Goal: Task Accomplishment & Management: Complete application form

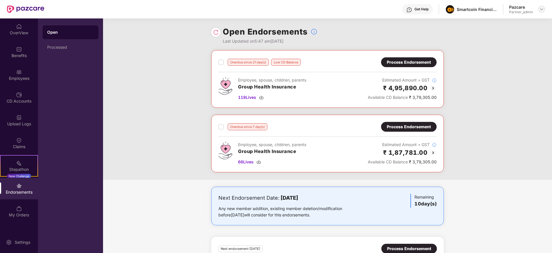
click at [542, 9] on img at bounding box center [541, 9] width 5 height 5
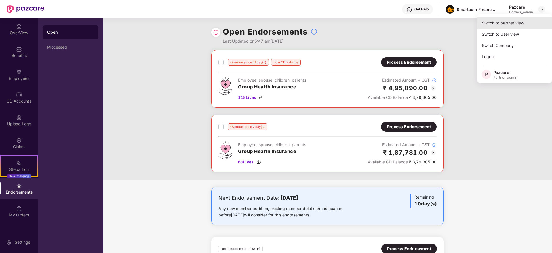
click at [518, 24] on div "Switch to partner view" at bounding box center [514, 22] width 75 height 11
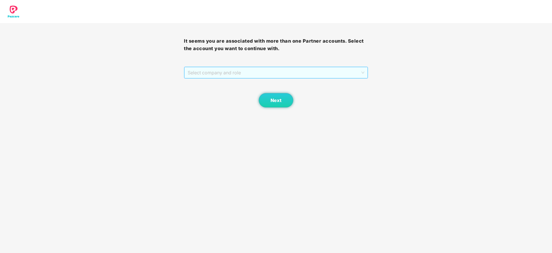
click at [219, 74] on span "Select company and role" at bounding box center [276, 72] width 176 height 11
click at [222, 90] on div "Pazcare - PARTNER_ADMIN" at bounding box center [276, 93] width 177 height 6
click at [260, 99] on button "Next" at bounding box center [276, 100] width 35 height 14
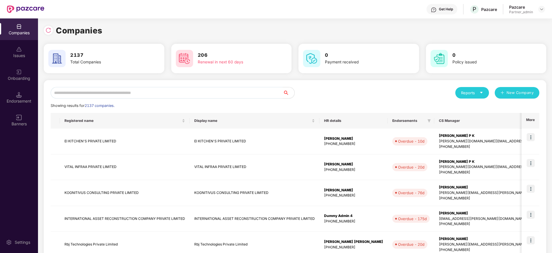
click at [14, 118] on div "Banners" at bounding box center [19, 120] width 38 height 22
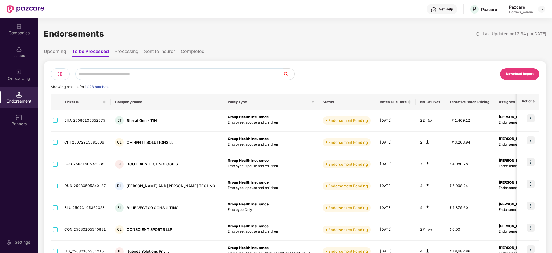
click at [62, 73] on img at bounding box center [60, 73] width 7 height 7
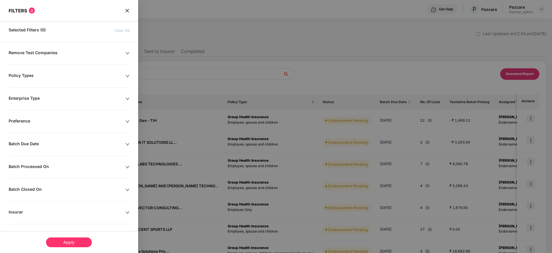
click at [129, 164] on div "Batch Due Date" at bounding box center [69, 167] width 138 height 6
click at [61, 158] on div at bounding box center [37, 161] width 56 height 9
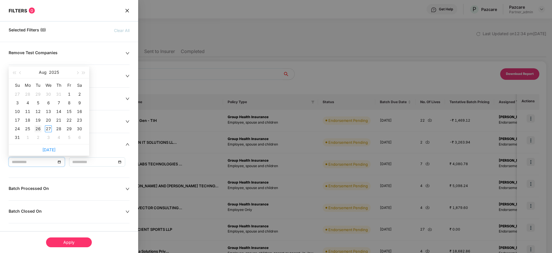
type input "**********"
click at [39, 127] on div "26" at bounding box center [38, 128] width 7 height 7
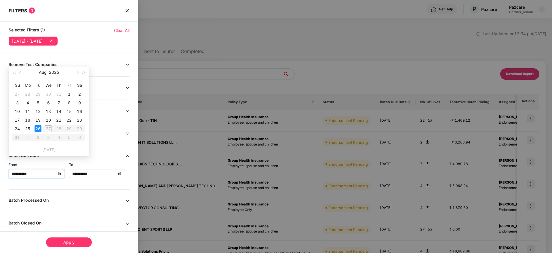
type input "**********"
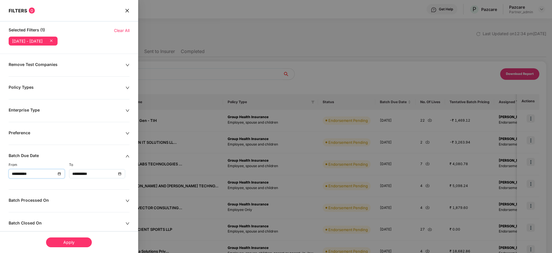
click at [71, 241] on div "Apply" at bounding box center [69, 242] width 46 height 10
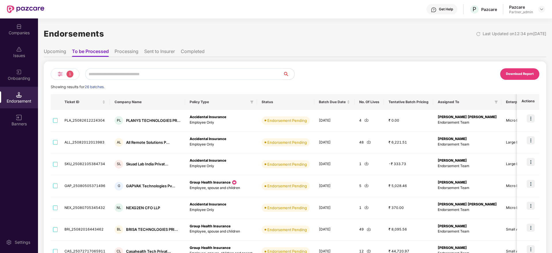
click at [521, 74] on div "Download Report" at bounding box center [520, 73] width 28 height 5
click at [16, 31] on div "Companies" at bounding box center [19, 33] width 38 height 6
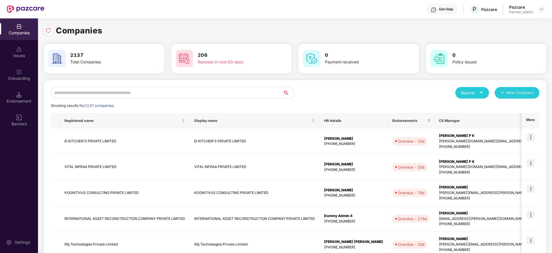
click at [92, 94] on input "text" at bounding box center [167, 93] width 232 height 12
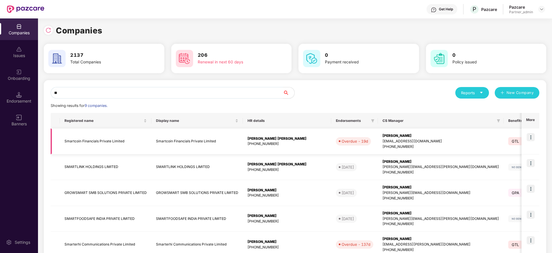
type input "*"
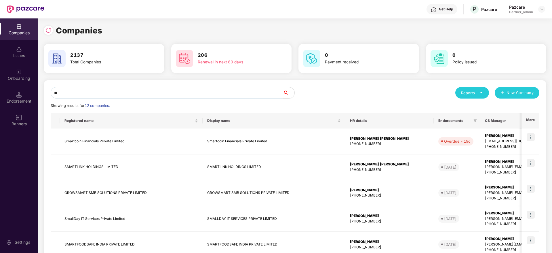
type input "*"
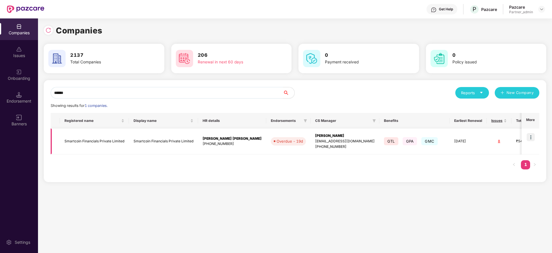
type input "******"
click at [530, 136] on img at bounding box center [531, 137] width 8 height 8
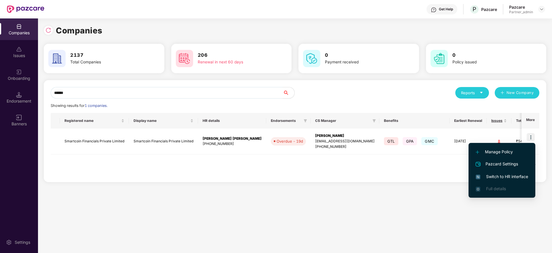
click at [507, 177] on span "Switch to HR interface" at bounding box center [502, 176] width 52 height 6
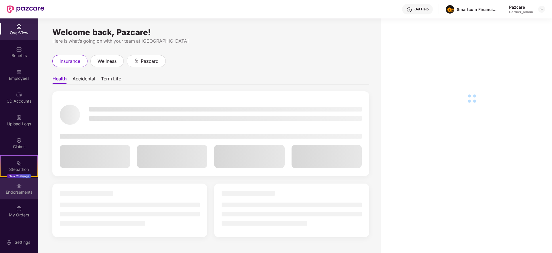
click at [13, 194] on div "Endorsements" at bounding box center [19, 192] width 38 height 6
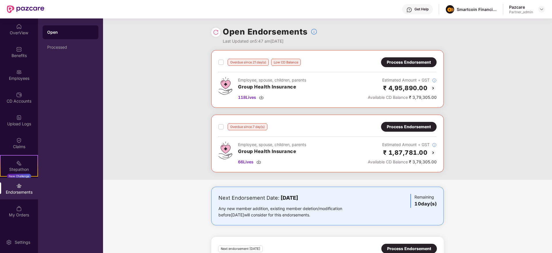
click at [400, 129] on div "Process Endorsement" at bounding box center [409, 126] width 44 height 6
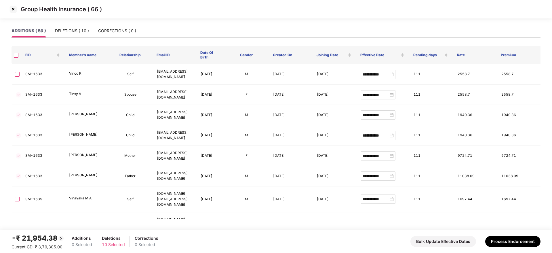
scroll to position [441, 0]
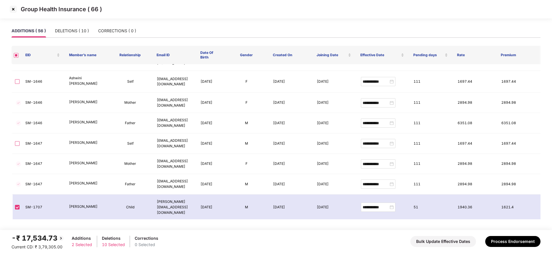
click at [12, 9] on img at bounding box center [13, 9] width 9 height 9
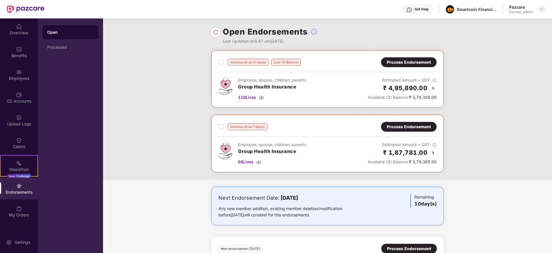
click at [544, 9] on img at bounding box center [541, 9] width 5 height 5
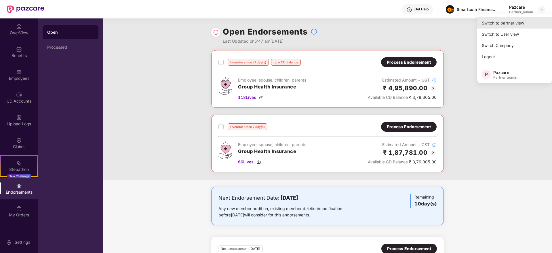
click at [517, 24] on div "Switch to partner view" at bounding box center [514, 22] width 75 height 11
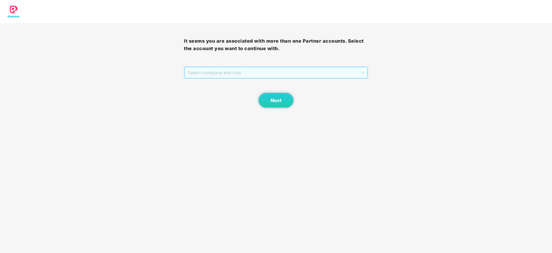
click at [280, 77] on span "Select company and role" at bounding box center [276, 72] width 176 height 11
click at [249, 95] on div "Pazcare - PARTNER_ADMIN" at bounding box center [276, 93] width 177 height 6
click at [282, 101] on button "Next" at bounding box center [276, 100] width 35 height 14
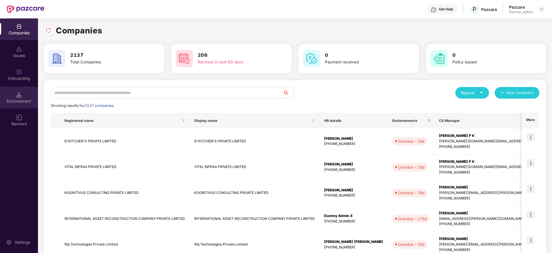
click at [23, 100] on div "Endorsement" at bounding box center [19, 101] width 38 height 6
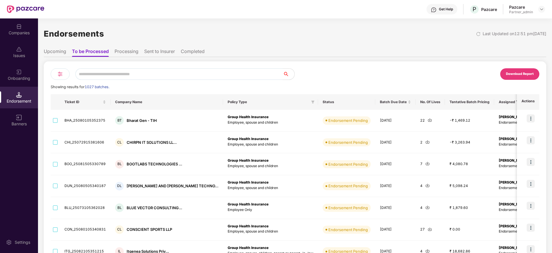
click at [61, 73] on img at bounding box center [60, 73] width 7 height 7
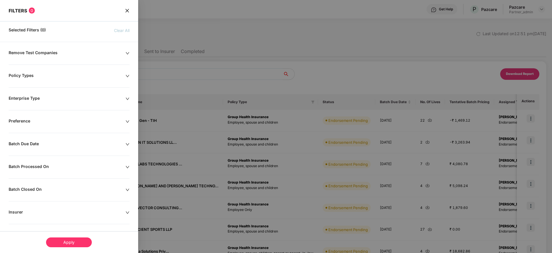
click at [89, 141] on div "Batch Due Date" at bounding box center [67, 144] width 117 height 6
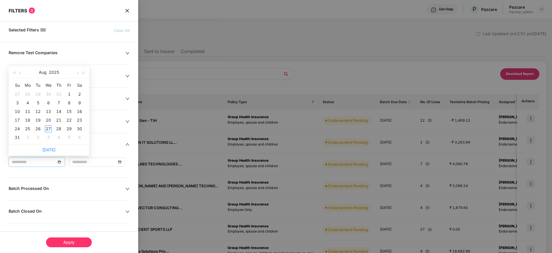
click at [55, 163] on input at bounding box center [34, 162] width 44 height 6
type input "**********"
click at [36, 129] on div "26" at bounding box center [38, 128] width 7 height 7
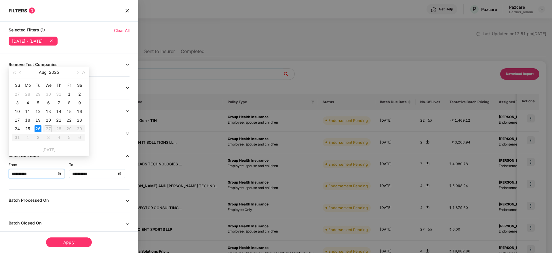
type input "**********"
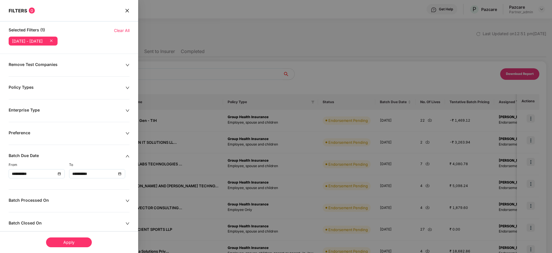
click at [80, 239] on div "Apply" at bounding box center [69, 242] width 46 height 10
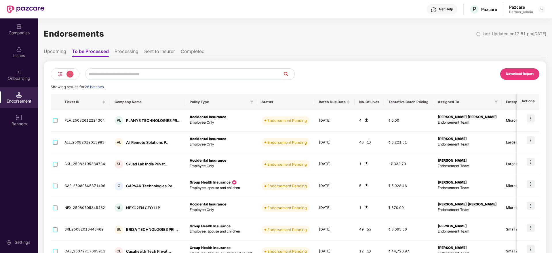
click at [521, 74] on div "Download Report" at bounding box center [520, 73] width 28 height 5
click at [110, 73] on input "text" at bounding box center [184, 74] width 198 height 12
click at [19, 32] on div "Companies" at bounding box center [19, 33] width 38 height 6
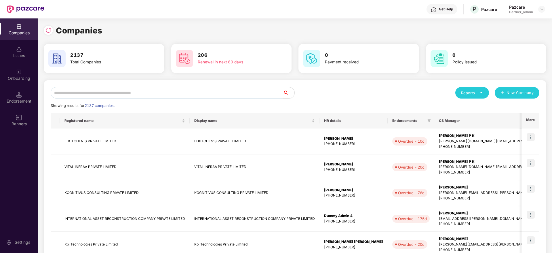
click at [89, 99] on div "Reports New Company Showing results for 2137 companies. Registered name Display…" at bounding box center [295, 247] width 489 height 320
click at [89, 95] on input "text" at bounding box center [167, 93] width 232 height 12
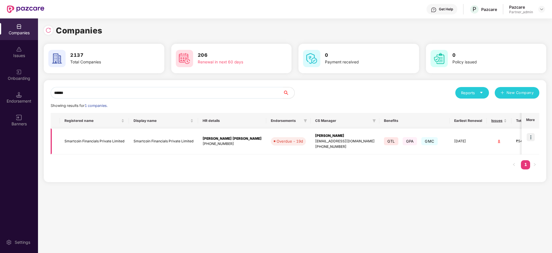
type input "******"
click at [531, 136] on img at bounding box center [531, 137] width 8 height 8
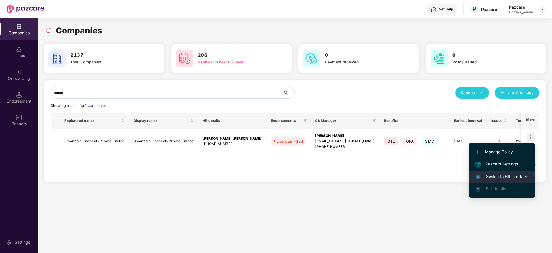
click at [502, 177] on span "Switch to HR interface" at bounding box center [502, 176] width 52 height 6
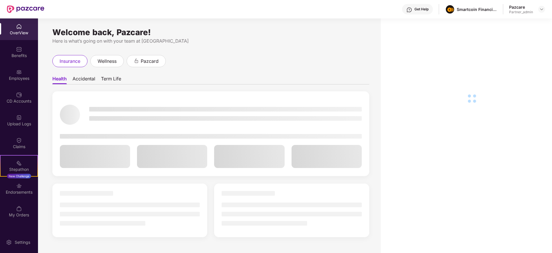
click at [22, 189] on div "Endorsements" at bounding box center [19, 192] width 38 height 6
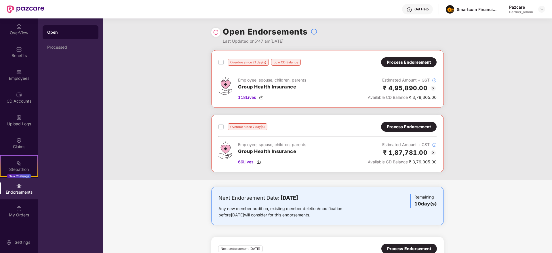
drag, startPoint x: 405, startPoint y: 121, endPoint x: 405, endPoint y: 125, distance: 4.7
click at [406, 125] on div "Overdue since 7 day(s) Process Endorsement Employee, spouse, children, parents …" at bounding box center [327, 144] width 232 height 58
click at [405, 125] on div "Process Endorsement" at bounding box center [409, 126] width 44 height 6
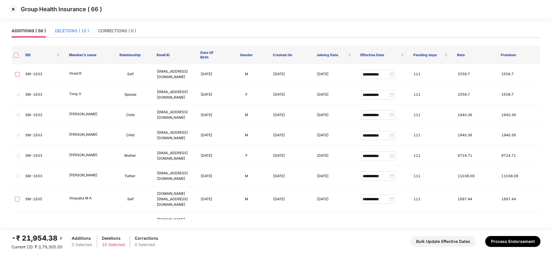
click at [72, 31] on div "DELETIONS ( 10 )" at bounding box center [72, 31] width 34 height 6
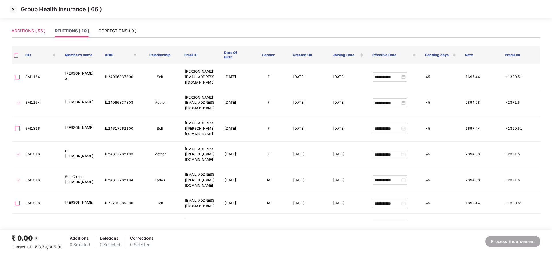
click at [21, 26] on div "ADDITIONS ( 56 )" at bounding box center [29, 30] width 34 height 13
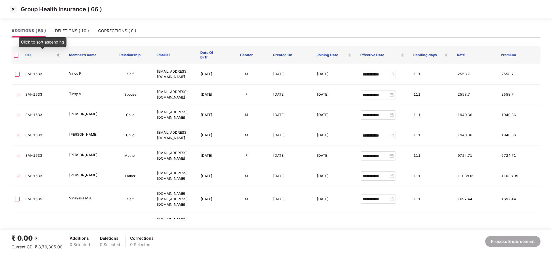
scroll to position [441, 0]
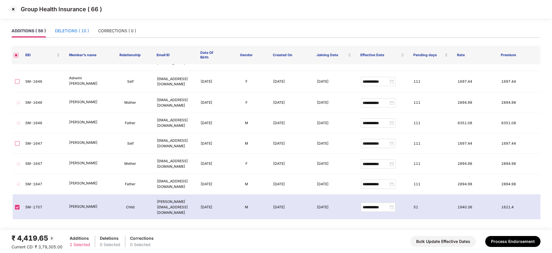
click at [76, 33] on div "DELETIONS ( 10 )" at bounding box center [72, 31] width 34 height 6
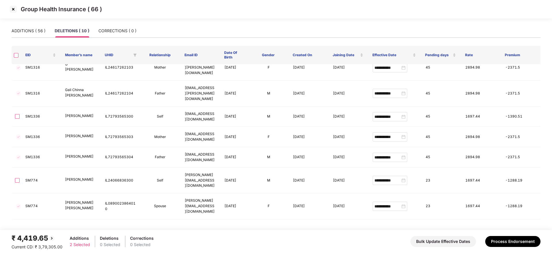
scroll to position [66, 0]
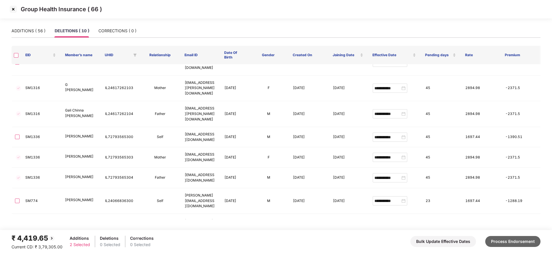
click at [506, 241] on button "Process Endorsement" at bounding box center [512, 241] width 55 height 11
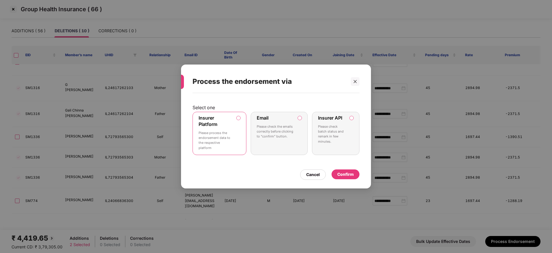
click at [345, 174] on div "Confirm" at bounding box center [345, 174] width 16 height 6
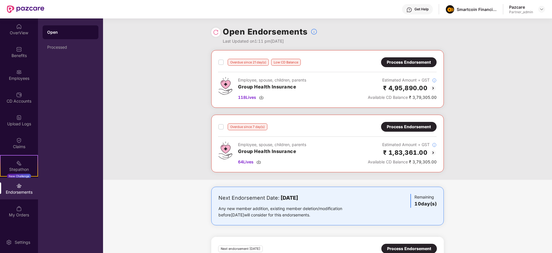
click at [408, 125] on div "Process Endorsement" at bounding box center [409, 126] width 44 height 6
click at [214, 35] on img at bounding box center [216, 32] width 6 height 6
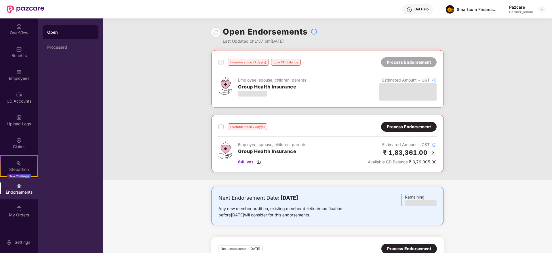
click at [406, 128] on div "Process Endorsement" at bounding box center [409, 126] width 44 height 6
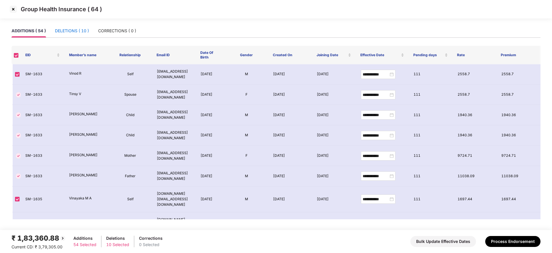
click at [78, 34] on div "DELETIONS ( 10 )" at bounding box center [72, 31] width 34 height 6
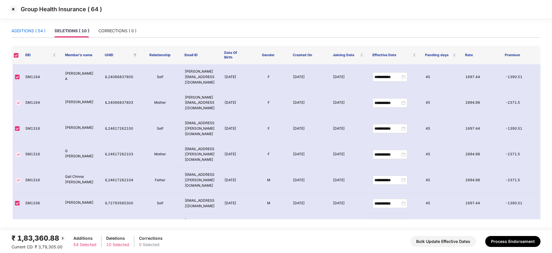
click at [33, 30] on div "ADDITIONS ( 54 )" at bounding box center [29, 31] width 34 height 6
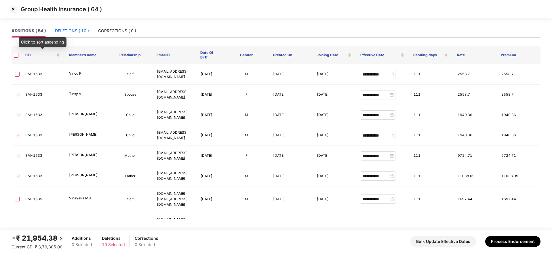
click at [69, 29] on div "DELETIONS ( 10 )" at bounding box center [72, 31] width 34 height 6
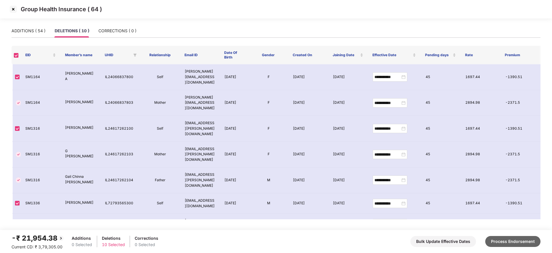
click at [516, 240] on button "Process Endorsement" at bounding box center [512, 241] width 55 height 11
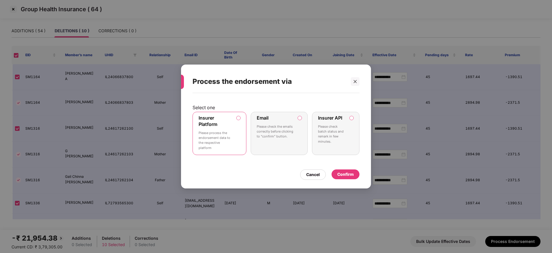
click at [346, 175] on div "Confirm" at bounding box center [345, 174] width 16 height 6
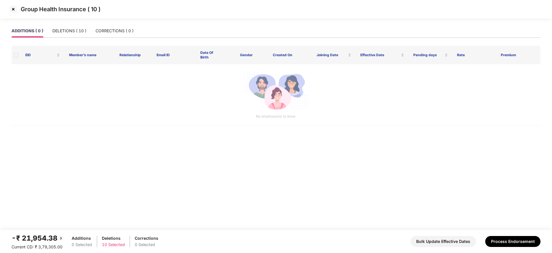
click at [13, 5] on img at bounding box center [13, 9] width 9 height 9
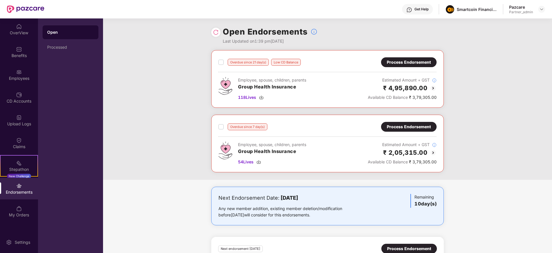
click at [397, 127] on div "Process Endorsement" at bounding box center [409, 126] width 44 height 6
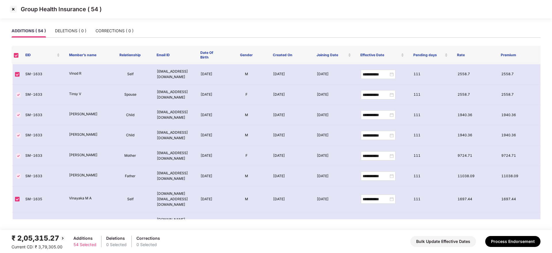
click at [12, 8] on img at bounding box center [13, 9] width 9 height 9
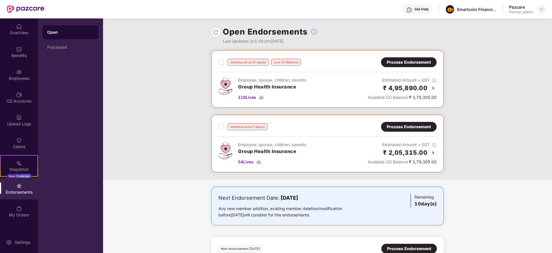
click at [544, 7] on img at bounding box center [541, 9] width 5 height 5
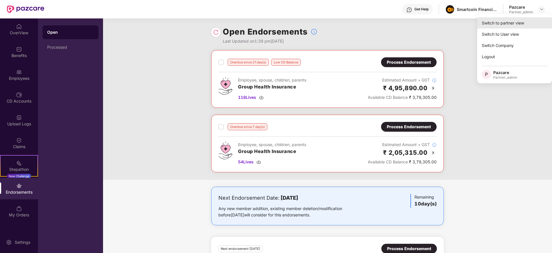
click at [523, 26] on div "Switch to partner view" at bounding box center [514, 22] width 75 height 11
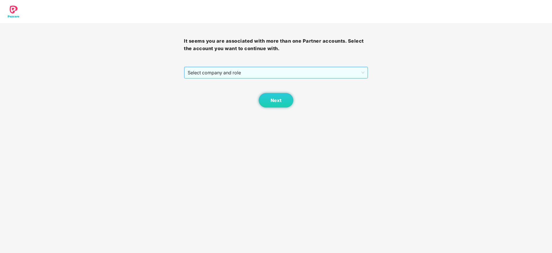
click at [240, 73] on span "Select company and role" at bounding box center [276, 72] width 176 height 11
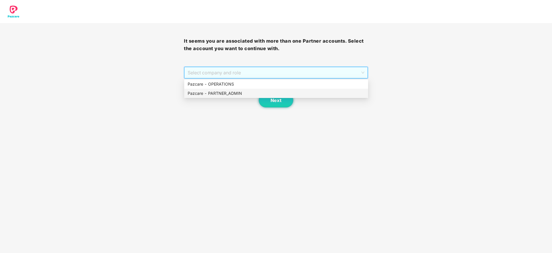
click at [233, 91] on div "Pazcare - PARTNER_ADMIN" at bounding box center [276, 93] width 177 height 6
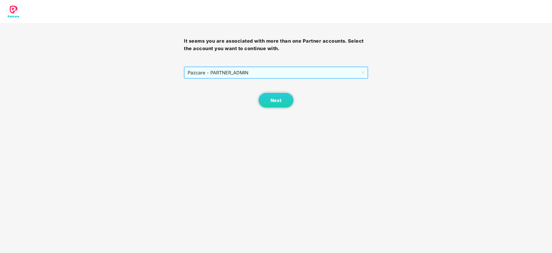
click at [280, 107] on body "It seems you are associated with more than one Partner accounts. Select the acc…" at bounding box center [276, 126] width 552 height 253
click at [276, 100] on span "Next" at bounding box center [275, 100] width 11 height 5
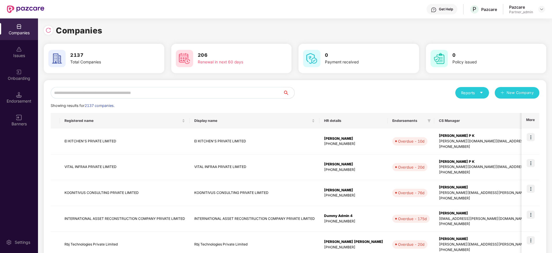
click at [74, 92] on input "text" at bounding box center [167, 93] width 232 height 12
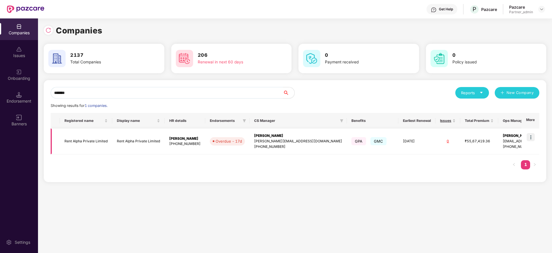
type input "*******"
click at [533, 139] on img at bounding box center [531, 137] width 8 height 8
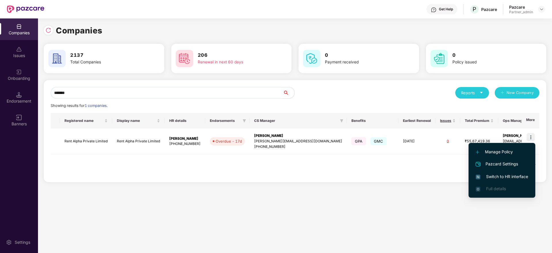
click at [512, 178] on span "Switch to HR interface" at bounding box center [502, 176] width 52 height 6
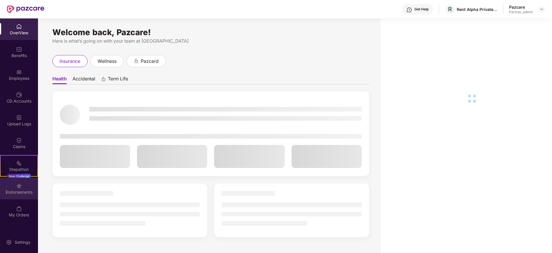
click at [15, 193] on div "Endorsements" at bounding box center [19, 192] width 38 height 6
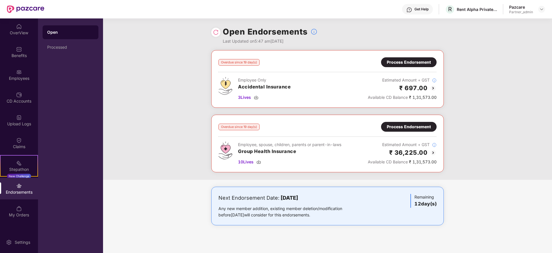
click at [215, 35] on div at bounding box center [215, 32] width 9 height 9
click at [216, 33] on img at bounding box center [216, 32] width 6 height 6
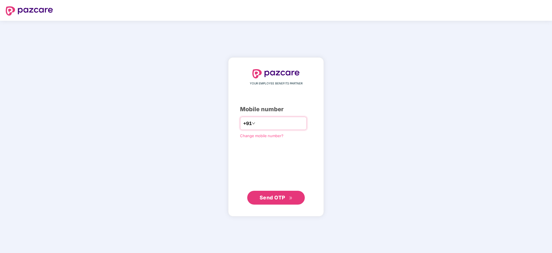
click at [257, 120] on input "number" at bounding box center [279, 123] width 47 height 9
type input "**********"
click at [281, 201] on span "Send OTP" at bounding box center [276, 197] width 33 height 8
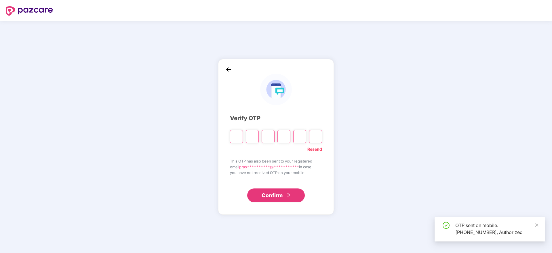
type input "*"
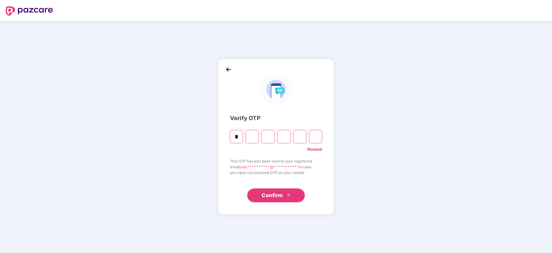
type input "*"
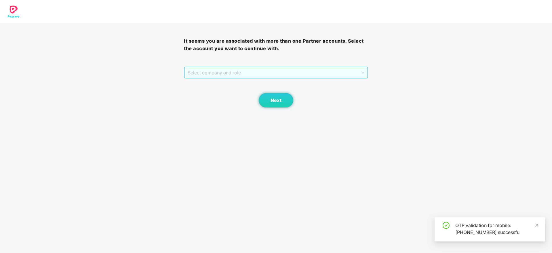
click at [257, 68] on span "Select company and role" at bounding box center [276, 72] width 176 height 11
click at [243, 96] on div "Pazcare - PARTNER_ADMIN" at bounding box center [276, 93] width 177 height 6
click at [298, 104] on div "Next" at bounding box center [276, 93] width 184 height 29
click at [281, 102] on span "Next" at bounding box center [275, 100] width 11 height 5
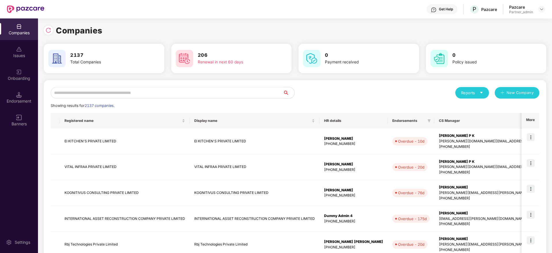
click at [127, 87] on input "text" at bounding box center [167, 93] width 232 height 12
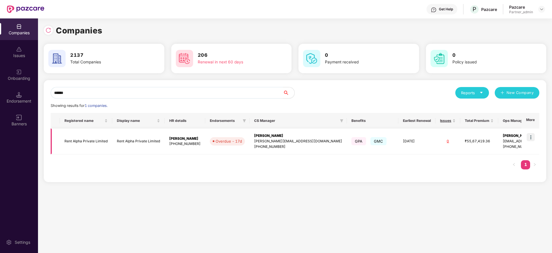
type input "******"
click at [526, 138] on td at bounding box center [530, 141] width 18 height 26
click at [531, 135] on img at bounding box center [531, 137] width 8 height 8
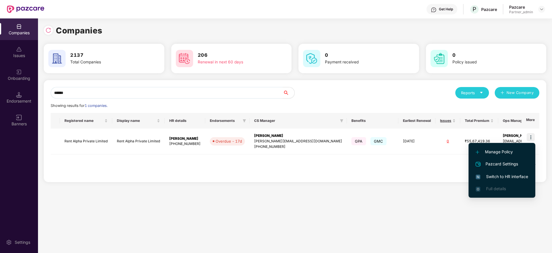
click at [494, 173] on span "Switch to HR interface" at bounding box center [502, 176] width 52 height 6
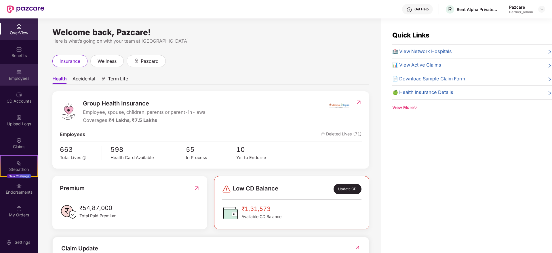
click at [12, 70] on div "Employees" at bounding box center [19, 75] width 38 height 22
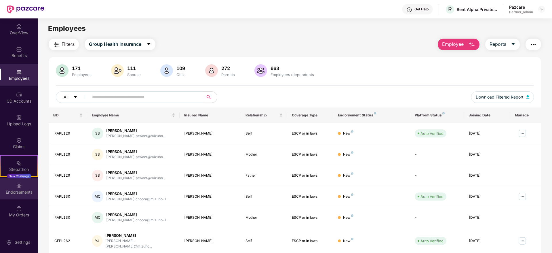
click at [25, 184] on div "Endorsements" at bounding box center [19, 189] width 38 height 22
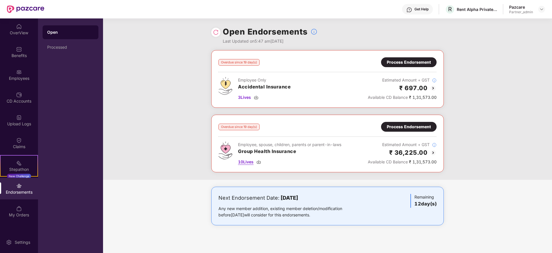
click at [259, 161] on img at bounding box center [258, 161] width 5 height 5
click at [258, 97] on img at bounding box center [256, 97] width 5 height 5
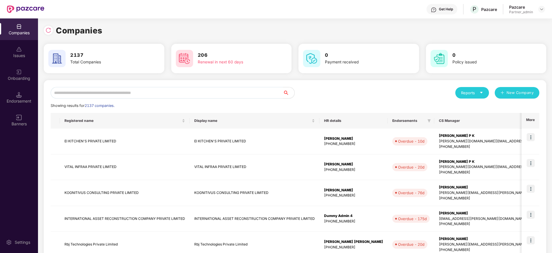
click at [110, 93] on input "text" at bounding box center [167, 93] width 232 height 12
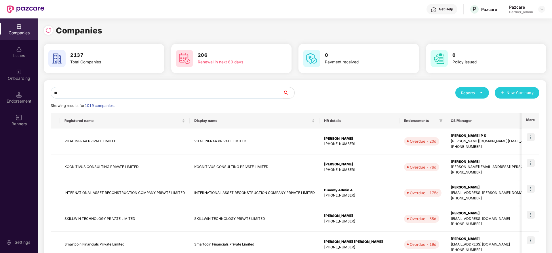
type input "*"
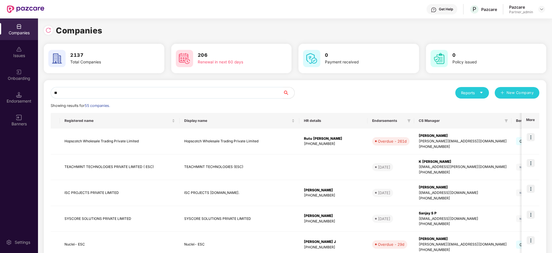
type input "*"
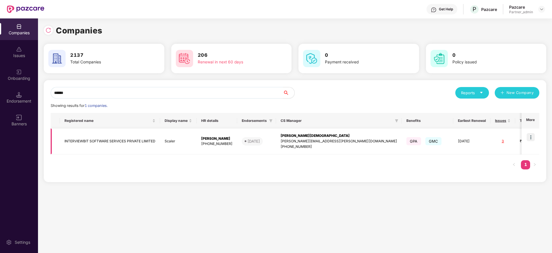
type input "******"
click at [300, 137] on div "[PERSON_NAME][DEMOGRAPHIC_DATA]" at bounding box center [339, 135] width 117 height 5
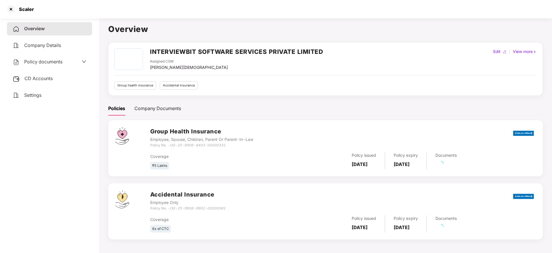
click at [35, 78] on span "CD Accounts" at bounding box center [38, 78] width 28 height 6
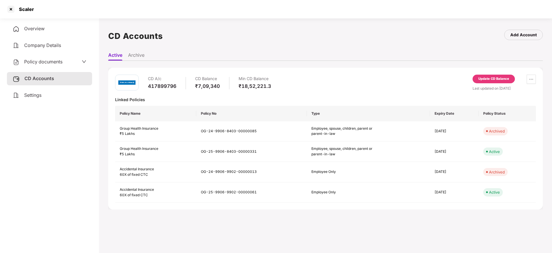
click at [51, 98] on div "Settings" at bounding box center [49, 95] width 85 height 13
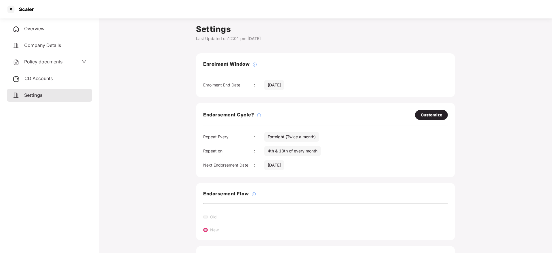
click at [21, 7] on div "Scaler" at bounding box center [25, 9] width 18 height 6
copy div "Scaler"
click at [13, 8] on div at bounding box center [10, 9] width 9 height 9
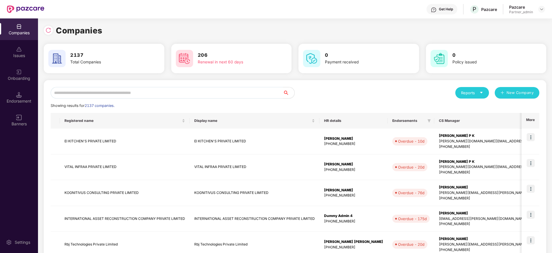
click at [115, 93] on input "text" at bounding box center [167, 93] width 232 height 12
paste input "******"
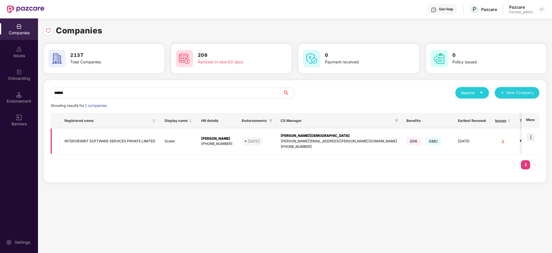
type input "******"
click at [533, 138] on img at bounding box center [531, 137] width 8 height 8
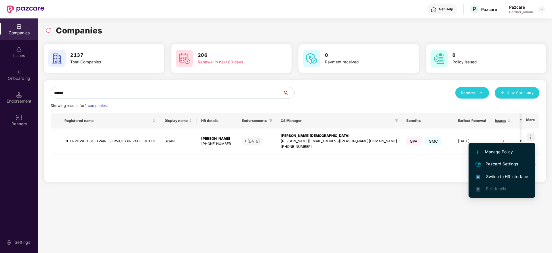
click at [502, 176] on span "Switch to HR interface" at bounding box center [502, 176] width 52 height 6
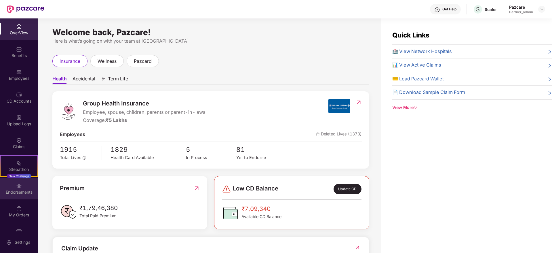
click at [14, 186] on div "Endorsements" at bounding box center [19, 189] width 38 height 22
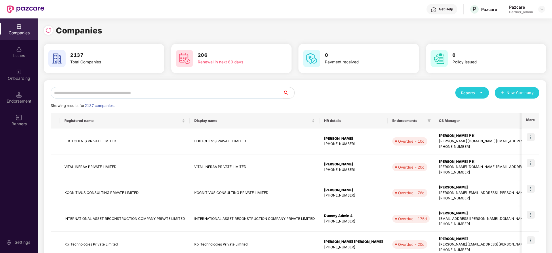
click at [78, 94] on input "text" at bounding box center [167, 93] width 232 height 12
paste input "******"
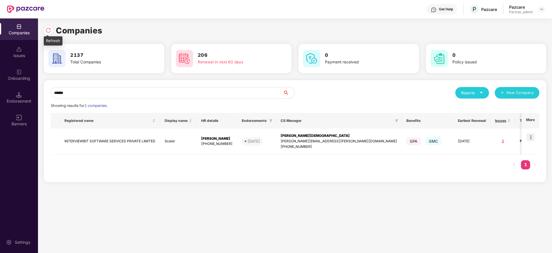
click at [49, 29] on img at bounding box center [48, 30] width 6 height 6
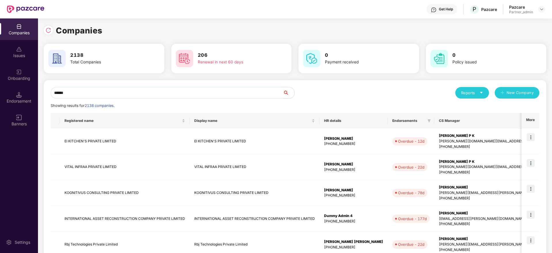
click at [82, 91] on input "******" at bounding box center [167, 93] width 232 height 12
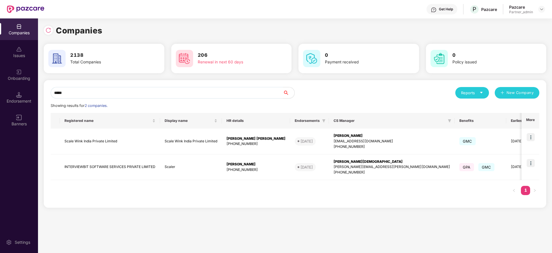
type input "******"
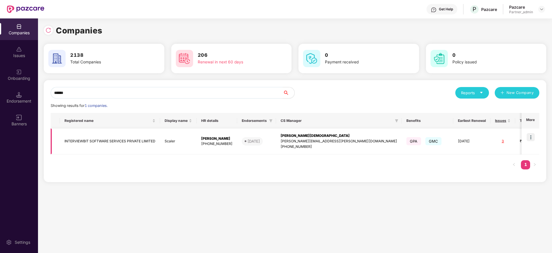
click at [534, 137] on img at bounding box center [531, 137] width 8 height 8
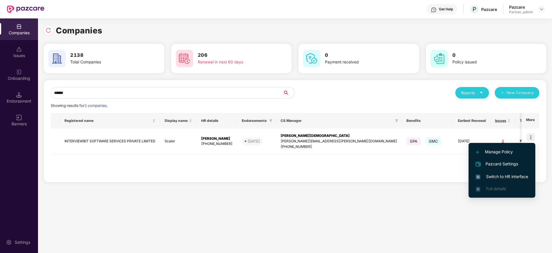
click at [496, 174] on span "Switch to HR interface" at bounding box center [502, 176] width 52 height 6
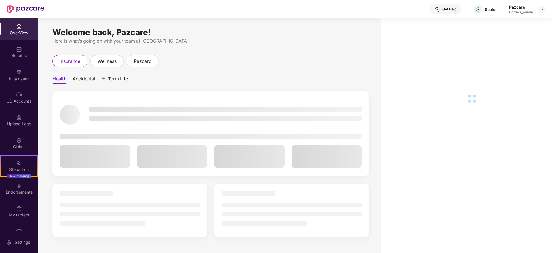
click at [18, 58] on div "Benefits" at bounding box center [19, 56] width 38 height 6
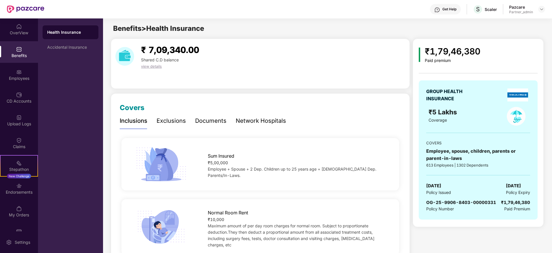
click at [18, 63] on div "OverView Benefits Employees CD Accounts Upload Logs Claims Stepathon New Challe…" at bounding box center [19, 124] width 38 height 213
click at [26, 73] on div "Employees" at bounding box center [19, 75] width 38 height 22
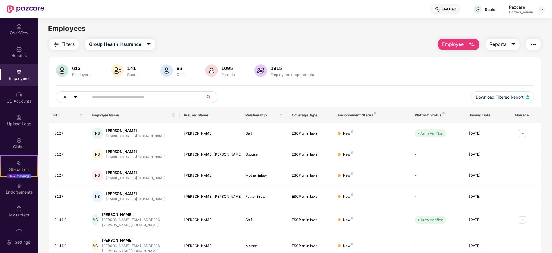
click at [513, 41] on button "Reports" at bounding box center [502, 45] width 35 height 12
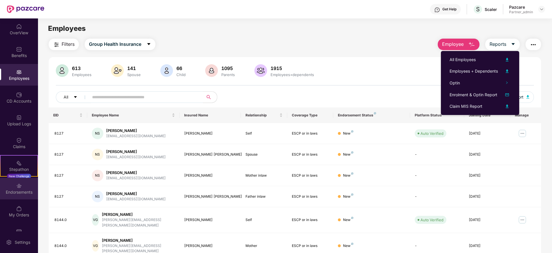
click at [12, 186] on div "Endorsements" at bounding box center [19, 189] width 38 height 22
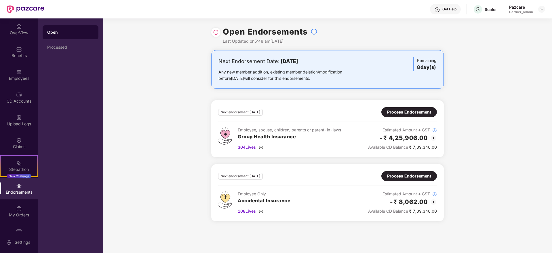
click at [261, 147] on img at bounding box center [261, 147] width 5 height 5
click at [11, 78] on div "Employees" at bounding box center [19, 78] width 38 height 6
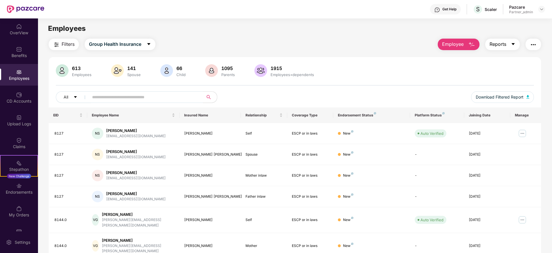
click at [512, 44] on icon "caret-down" at bounding box center [512, 44] width 3 height 2
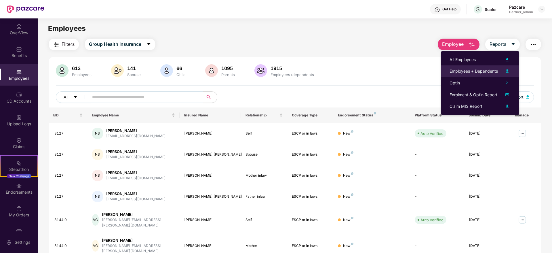
click at [477, 71] on div "Employees + Dependents" at bounding box center [473, 71] width 48 height 6
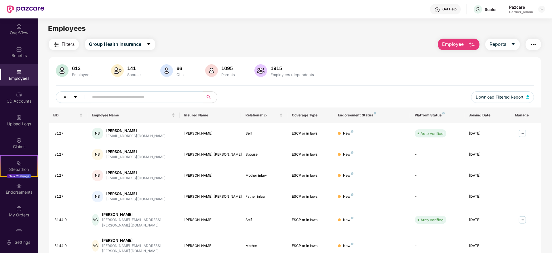
click at [121, 95] on input "text" at bounding box center [143, 97] width 103 height 9
paste input "****"
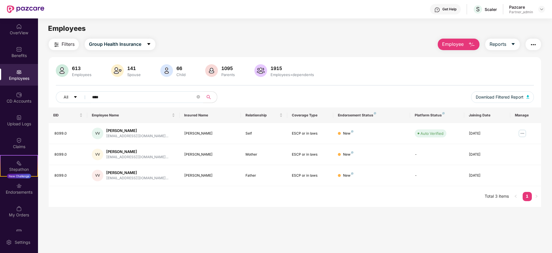
type input "****"
click at [489, 10] on div "Scaler" at bounding box center [491, 9] width 12 height 5
click at [490, 9] on div "Scaler" at bounding box center [491, 9] width 12 height 5
click at [12, 55] on div "Benefits" at bounding box center [19, 56] width 38 height 6
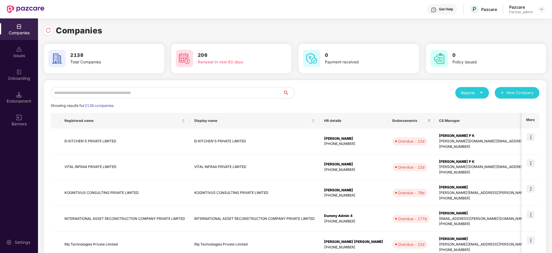
click at [116, 96] on input "text" at bounding box center [167, 93] width 232 height 12
type input "*"
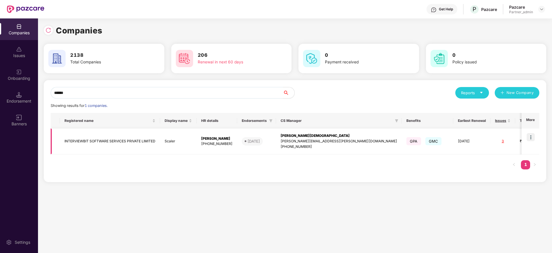
type input "******"
drag, startPoint x: 63, startPoint y: 141, endPoint x: 160, endPoint y: 144, distance: 96.4
click at [160, 144] on td "INTERVIEWBIT SOFTWARE SERVICES PRIVATE LIMITED" at bounding box center [110, 141] width 100 height 26
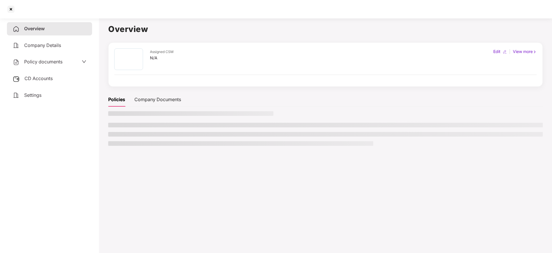
copy td "INTERVIEWBIT SOFTWARE SERVICES PRIVATE LIMITED"
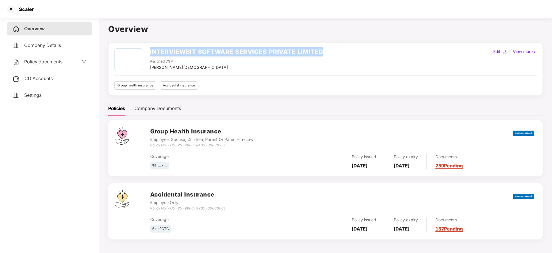
drag, startPoint x: 149, startPoint y: 50, endPoint x: 327, endPoint y: 57, distance: 178.3
click at [327, 57] on div "INTERVIEWBIT SOFTWARE SERVICES PRIVATE LIMITED Assigned CSM [PERSON_NAME] Edit …" at bounding box center [325, 59] width 422 height 22
copy h2 "INTERVIEWBIT SOFTWARE SERVICES PRIVATE LIMITED"
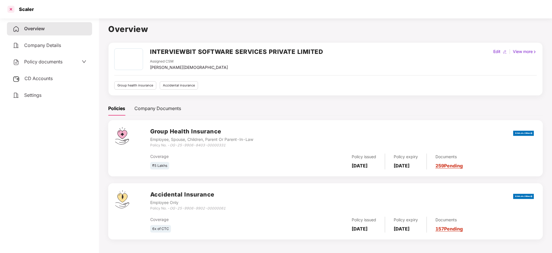
click at [13, 12] on div at bounding box center [10, 9] width 9 height 9
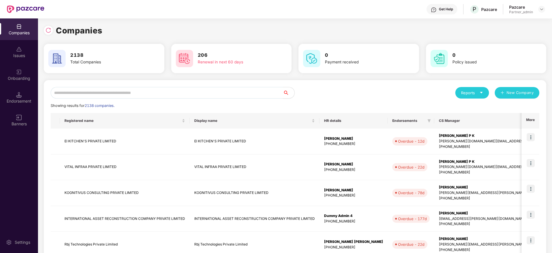
click at [123, 89] on input "text" at bounding box center [167, 93] width 232 height 12
paste input "**********"
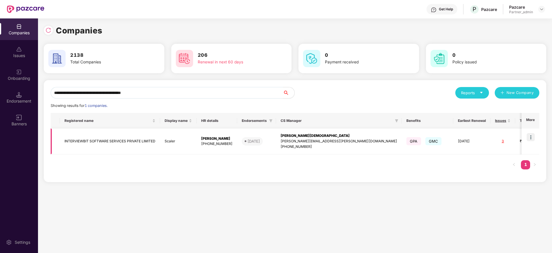
type input "**********"
click at [529, 135] on img at bounding box center [531, 137] width 8 height 8
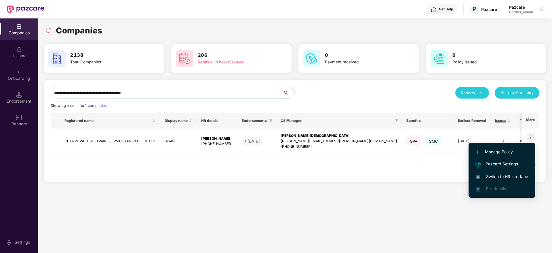
click at [495, 171] on li "Switch to HR interface" at bounding box center [501, 176] width 67 height 12
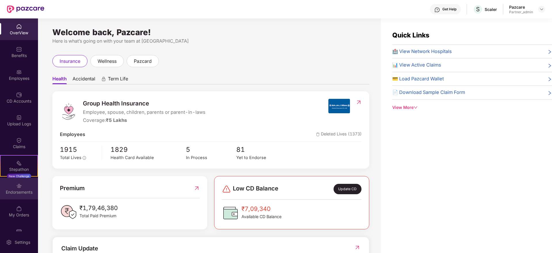
click at [20, 194] on div "Endorsements" at bounding box center [19, 192] width 38 height 6
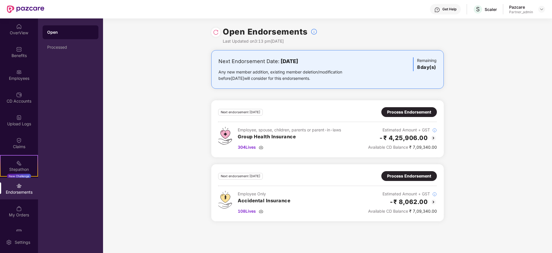
click at [217, 27] on div "Open Endorsements Last Updated on 3:13 pm[DATE]" at bounding box center [327, 34] width 232 height 32
click at [216, 30] on img at bounding box center [216, 32] width 6 height 6
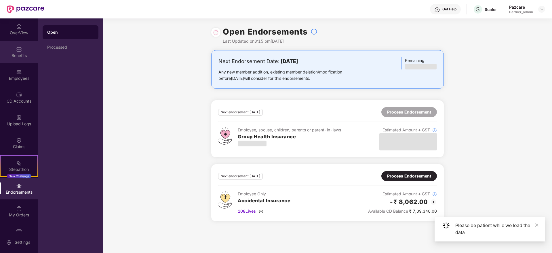
click at [15, 57] on div "Benefits" at bounding box center [19, 56] width 38 height 6
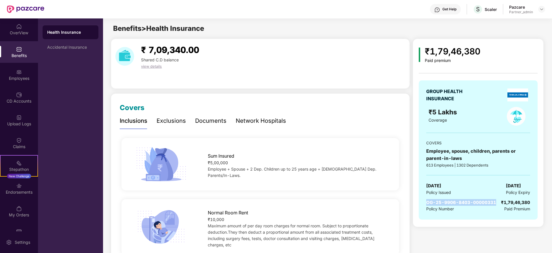
drag, startPoint x: 427, startPoint y: 201, endPoint x: 495, endPoint y: 202, distance: 68.5
click at [495, 202] on div "OG-25-9906-8403-00000331 Policy Number ₹1,79,46,380 Paid Premium" at bounding box center [478, 205] width 104 height 13
copy span "OG-25-9906-8403-00000331"
click at [10, 82] on div "Employees" at bounding box center [19, 75] width 38 height 22
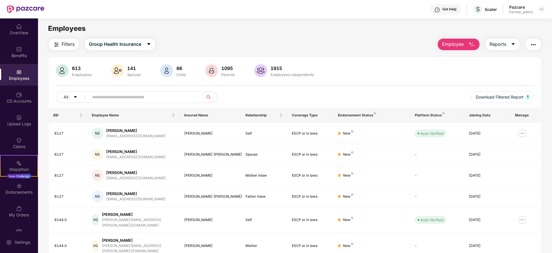
click at [117, 102] on span at bounding box center [144, 97] width 118 height 12
paste input "****"
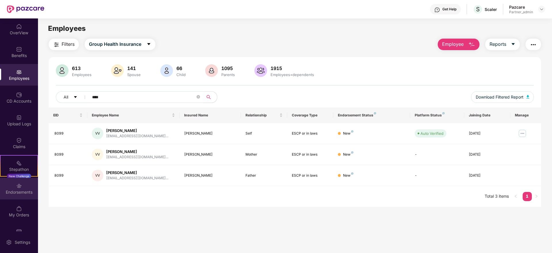
type input "****"
click at [20, 198] on div "Endorsements" at bounding box center [19, 189] width 38 height 22
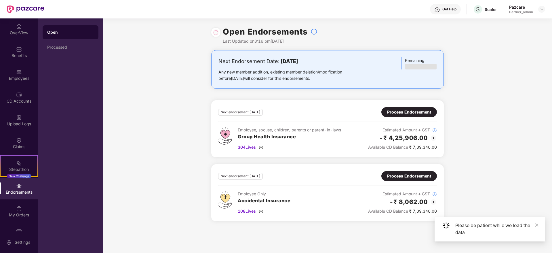
click at [405, 111] on div "Process Endorsement" at bounding box center [409, 112] width 44 height 6
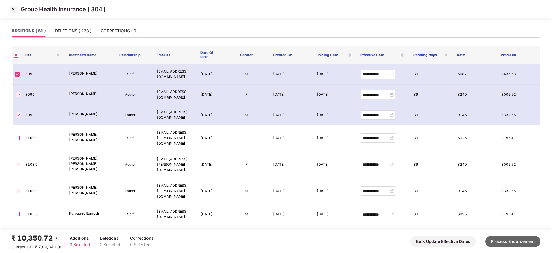
click at [510, 238] on button "Process Endorsement" at bounding box center [512, 241] width 55 height 11
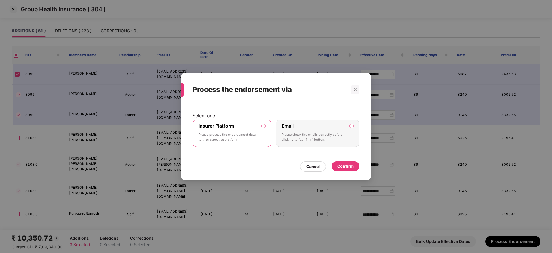
click at [346, 166] on div "Confirm" at bounding box center [345, 166] width 16 height 6
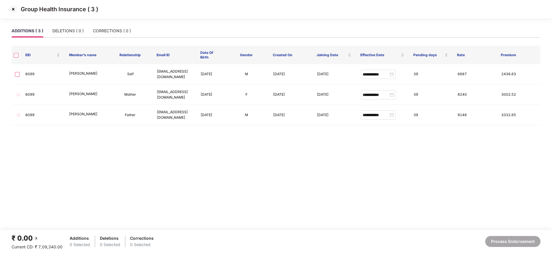
click at [14, 10] on img at bounding box center [13, 9] width 9 height 9
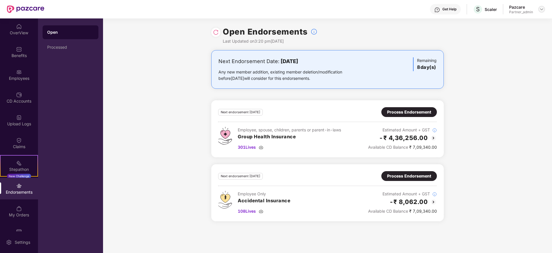
click at [542, 9] on img at bounding box center [541, 9] width 5 height 5
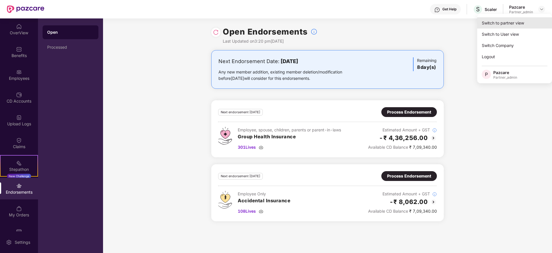
click at [522, 20] on div "Switch to partner view" at bounding box center [514, 22] width 75 height 11
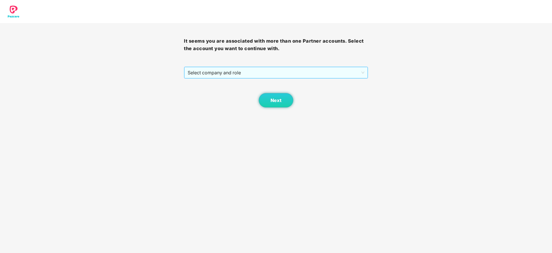
click at [263, 74] on span "Select company and role" at bounding box center [276, 72] width 176 height 11
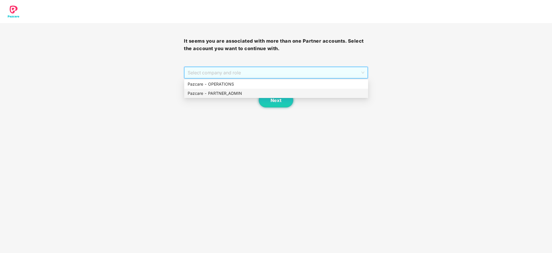
click at [241, 94] on div "Pazcare - PARTNER_ADMIN" at bounding box center [276, 93] width 177 height 6
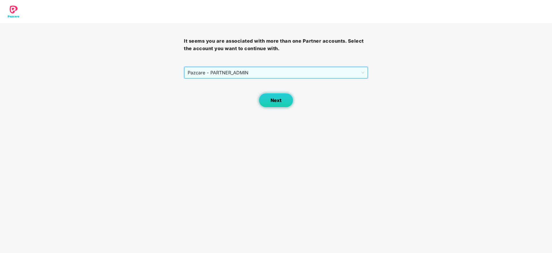
click at [284, 100] on button "Next" at bounding box center [276, 100] width 35 height 14
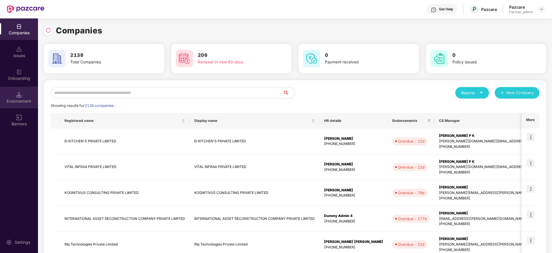
click at [14, 105] on div "Endorsement" at bounding box center [19, 98] width 38 height 22
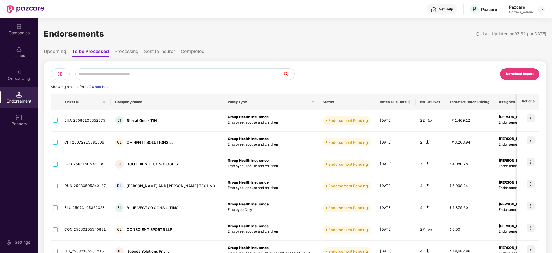
click at [61, 75] on img at bounding box center [60, 73] width 7 height 7
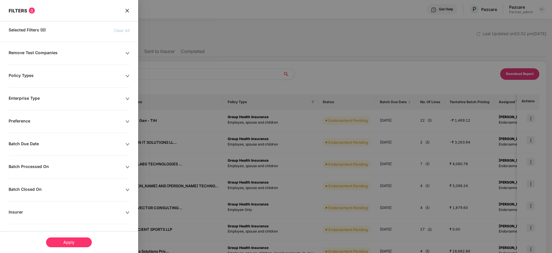
click at [130, 9] on div "FILTERS 0" at bounding box center [69, 7] width 138 height 14
click at [126, 10] on icon "close" at bounding box center [126, 10] width 3 height 3
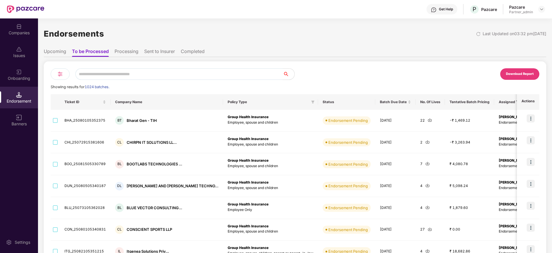
click at [518, 75] on div "Download Report" at bounding box center [520, 73] width 28 height 5
click at [18, 29] on img at bounding box center [19, 27] width 6 height 6
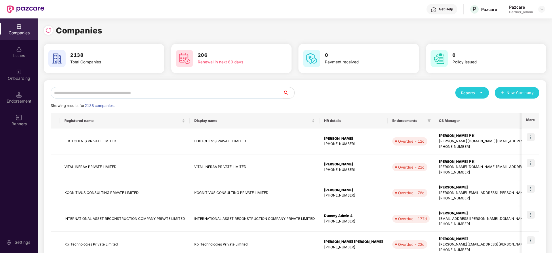
click at [484, 93] on div "Reports" at bounding box center [472, 93] width 34 height 12
click at [471, 121] on div "Endorsements" at bounding box center [472, 119] width 27 height 6
click at [94, 96] on input "text" at bounding box center [167, 93] width 232 height 12
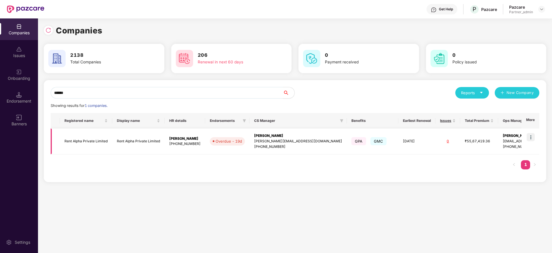
type input "******"
click at [531, 139] on img at bounding box center [531, 137] width 8 height 8
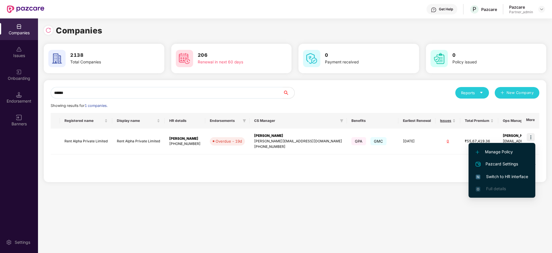
click at [503, 177] on span "Switch to HR interface" at bounding box center [502, 176] width 52 height 6
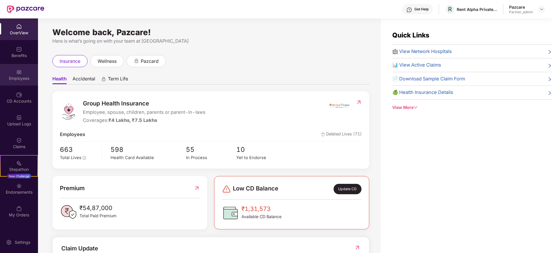
click at [23, 81] on div "Employees" at bounding box center [19, 75] width 38 height 22
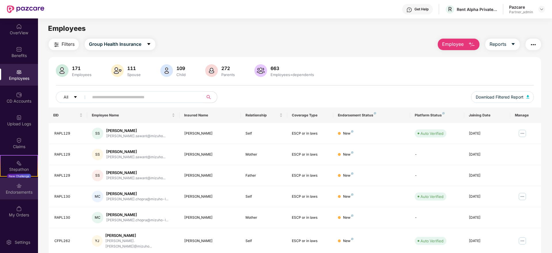
click at [15, 196] on div "Endorsements" at bounding box center [19, 189] width 38 height 22
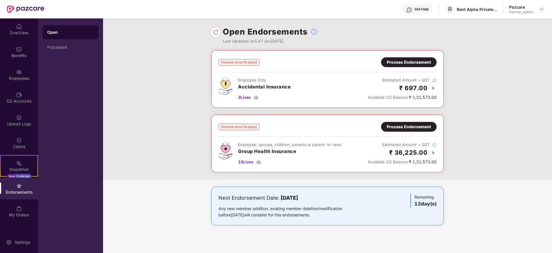
click at [407, 125] on div "Process Endorsement" at bounding box center [409, 126] width 44 height 6
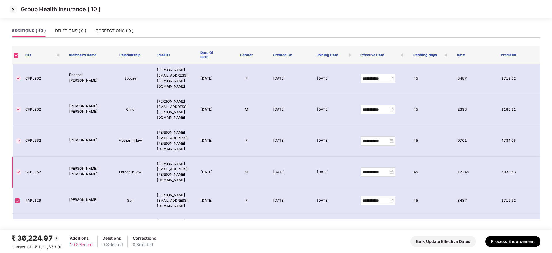
scroll to position [54, 0]
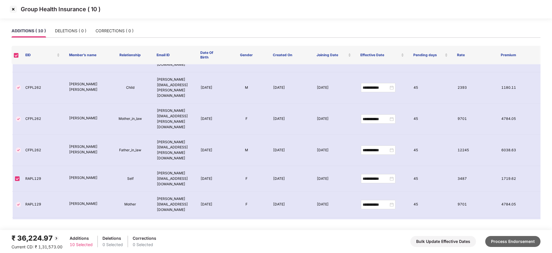
click at [523, 239] on button "Process Endorsement" at bounding box center [512, 241] width 55 height 11
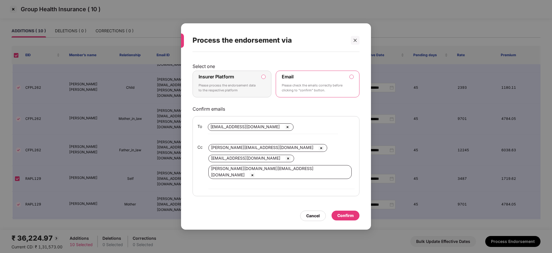
click at [237, 88] on div "Insurer Platform Please process the endorsement data to the respective platform" at bounding box center [228, 84] width 59 height 21
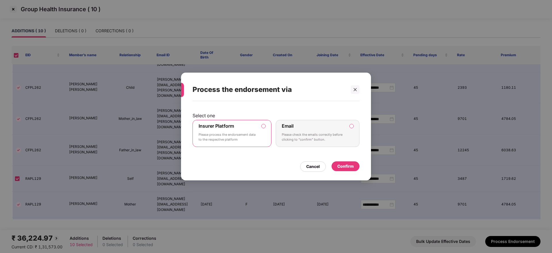
click at [351, 165] on div "Confirm" at bounding box center [345, 166] width 16 height 6
